Goal: Task Accomplishment & Management: Complete application form

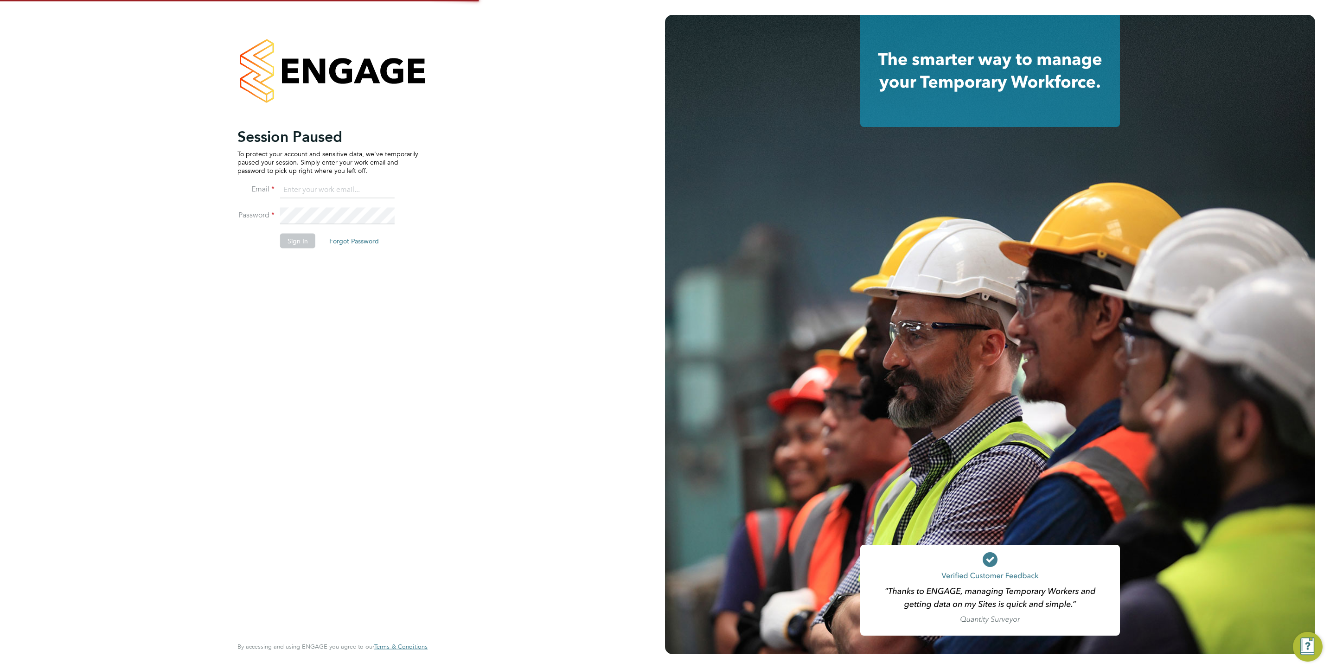
type input "j.mott@oandb.co.uk"
click at [289, 240] on button "Sign In" at bounding box center [297, 241] width 35 height 15
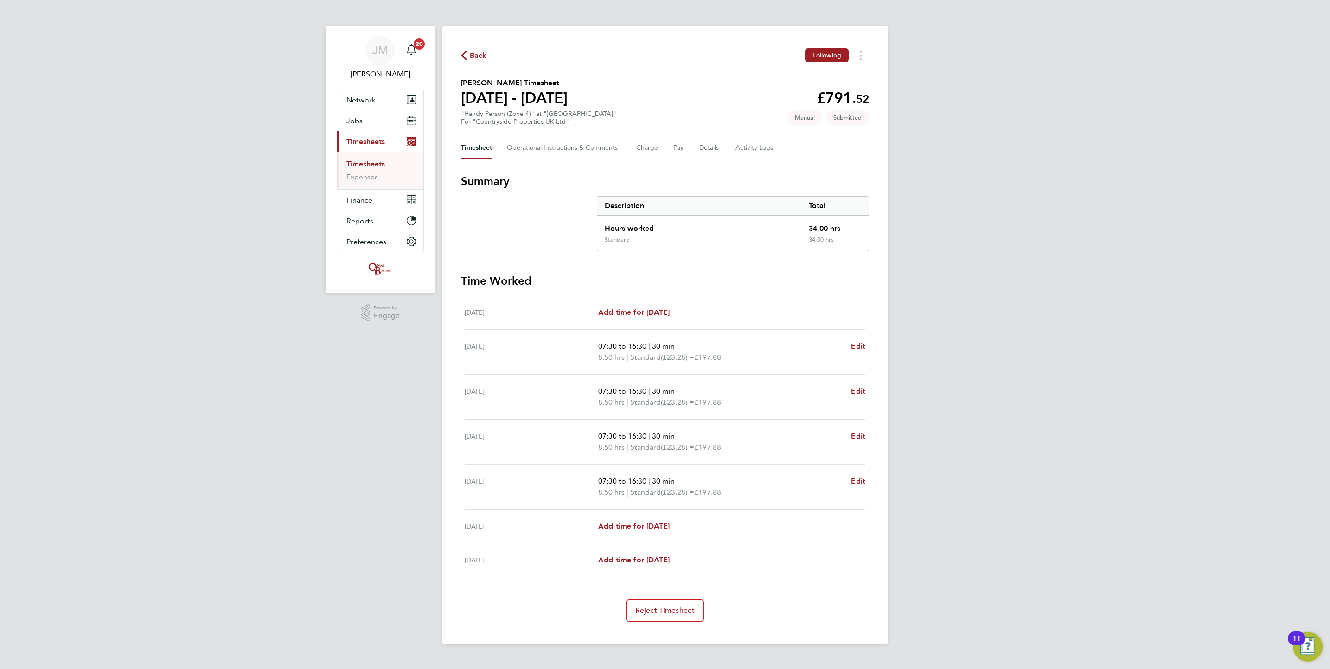
click at [382, 166] on link "Timesheets" at bounding box center [365, 164] width 38 height 9
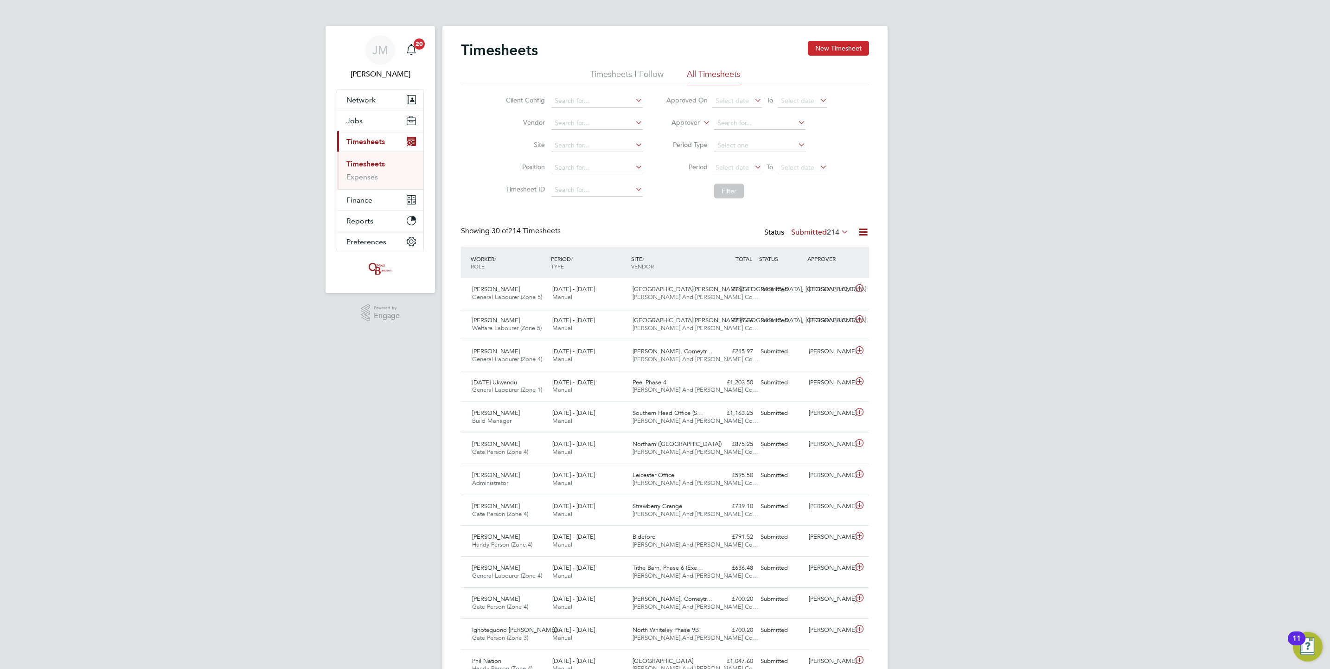
click at [829, 54] on button "New Timesheet" at bounding box center [838, 48] width 61 height 15
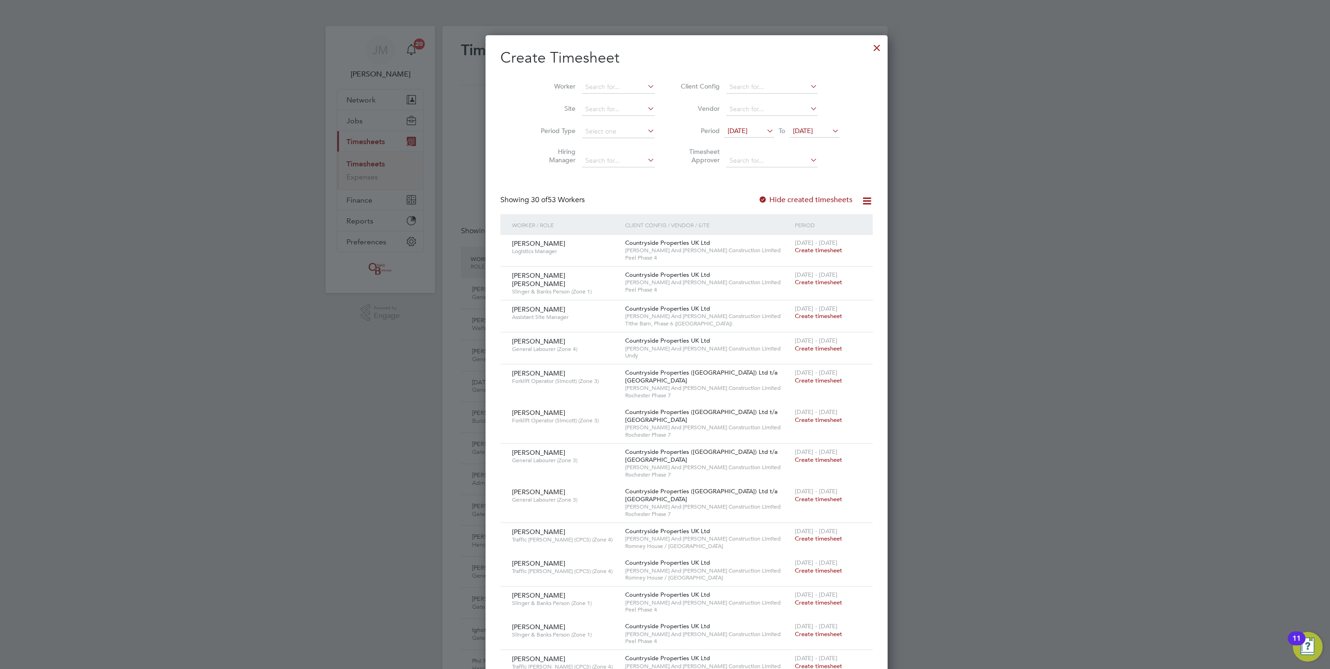
click at [646, 85] on icon at bounding box center [646, 86] width 0 height 13
